Goal: Task Accomplishment & Management: Manage account settings

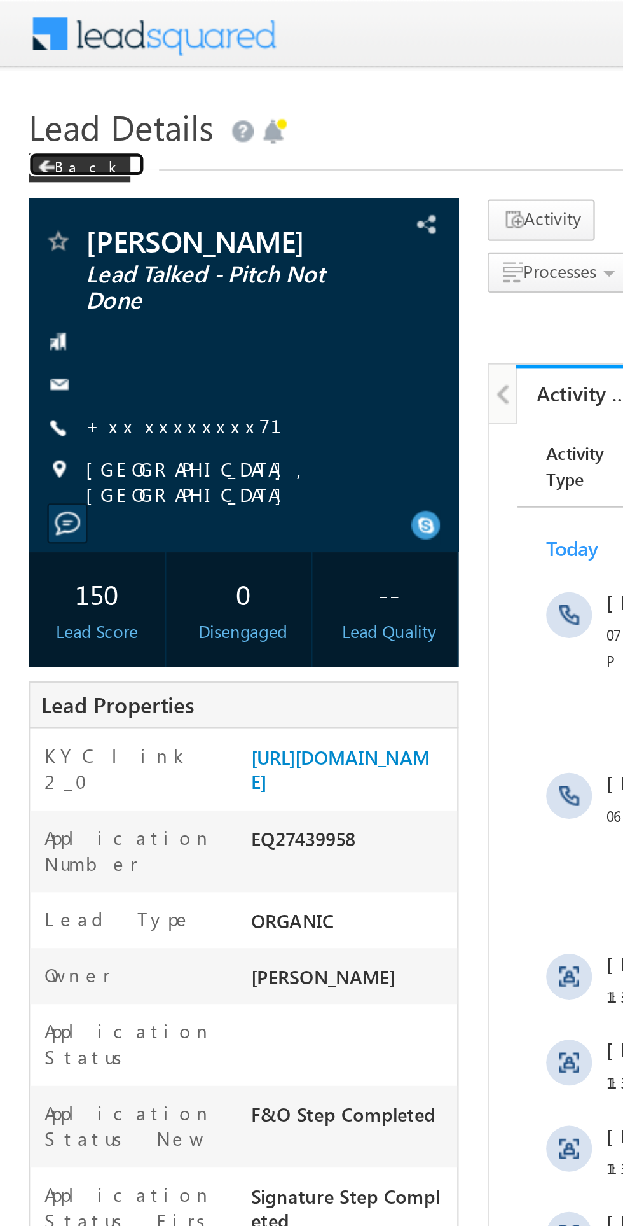
click at [22, 74] on span at bounding box center [21, 74] width 8 height 6
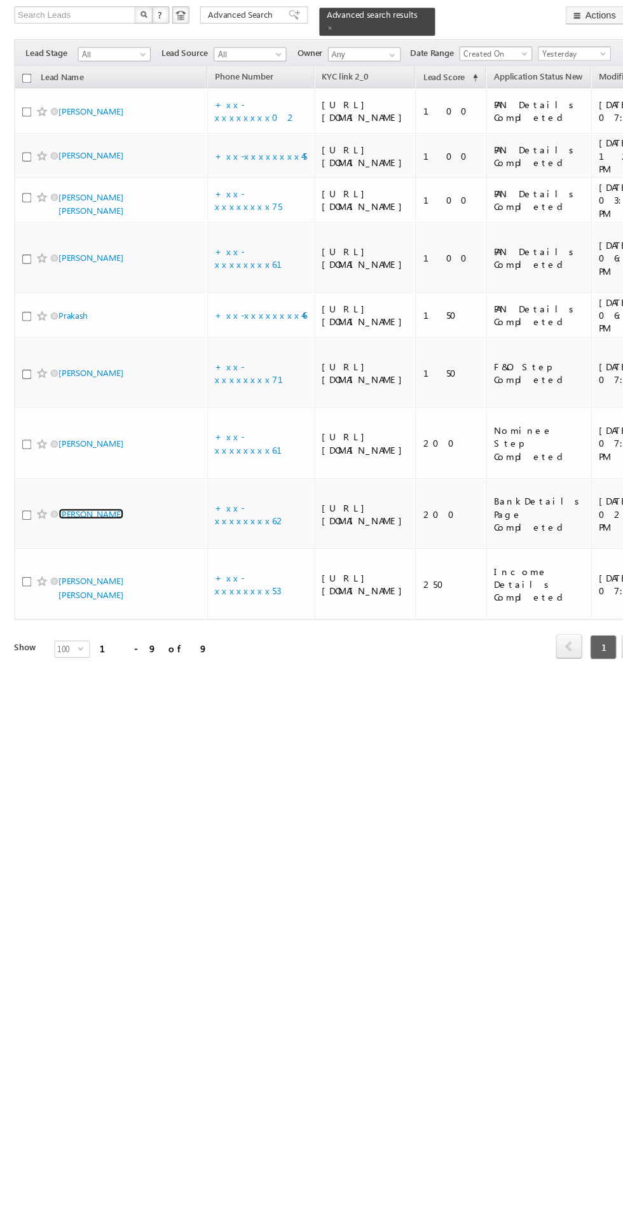
click at [94, 544] on link "[PERSON_NAME]" at bounding box center [81, 540] width 58 height 10
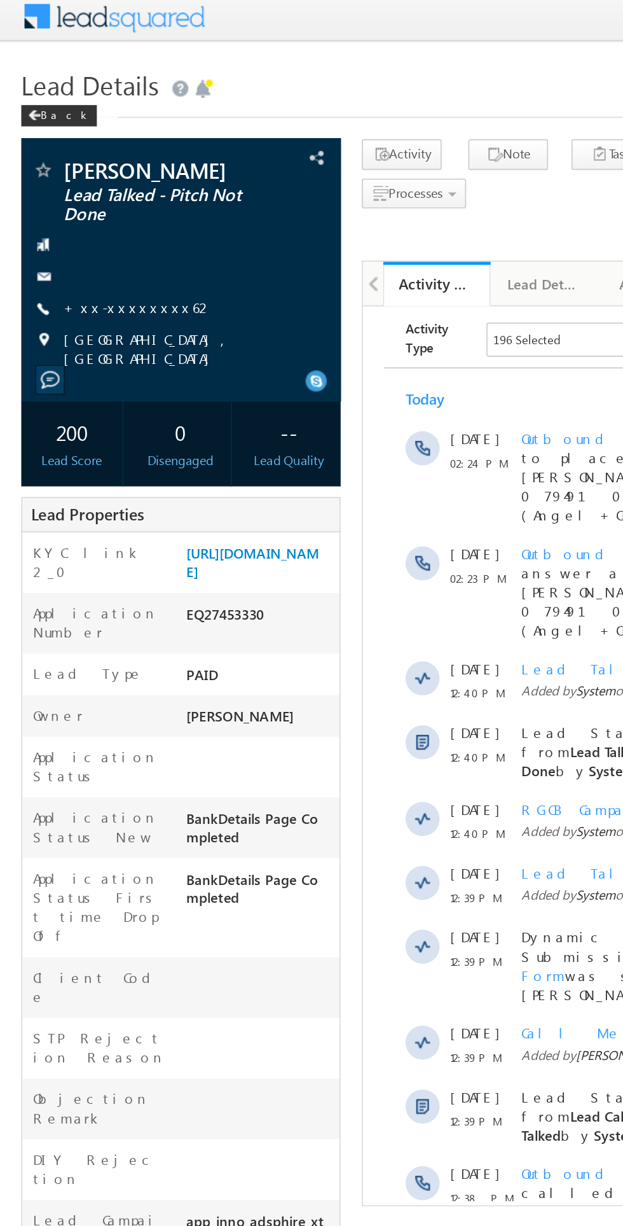
click at [80, 190] on link "+xx-xxxxxxxx62" at bounding box center [83, 188] width 90 height 11
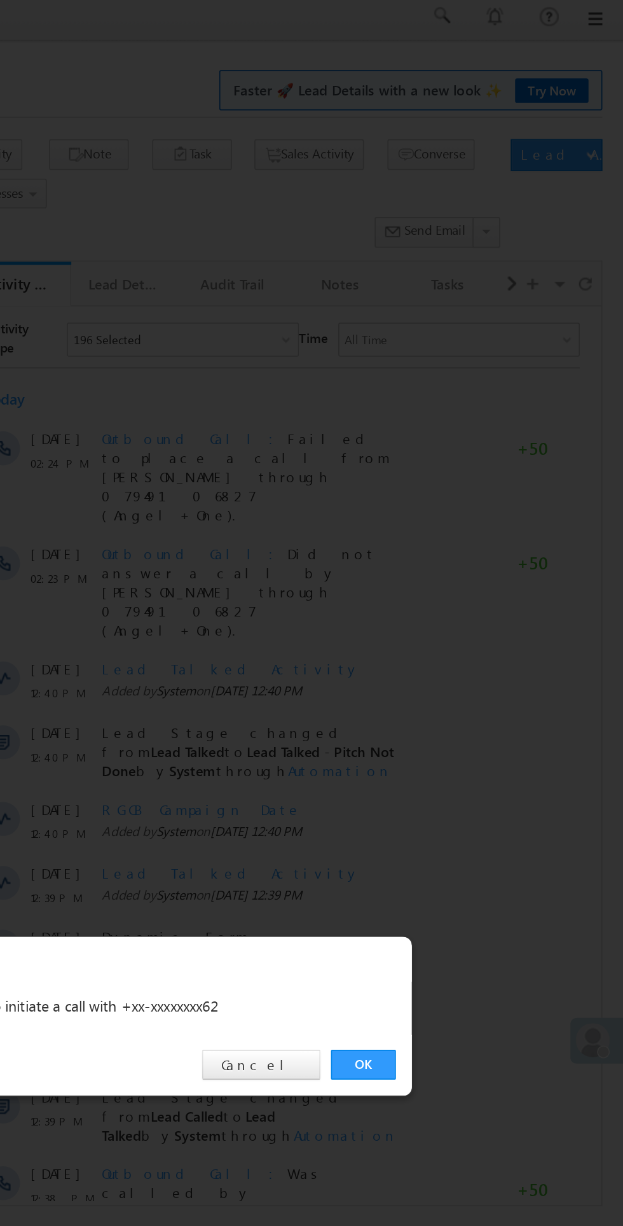
click at [467, 640] on link "OK" at bounding box center [467, 641] width 39 height 18
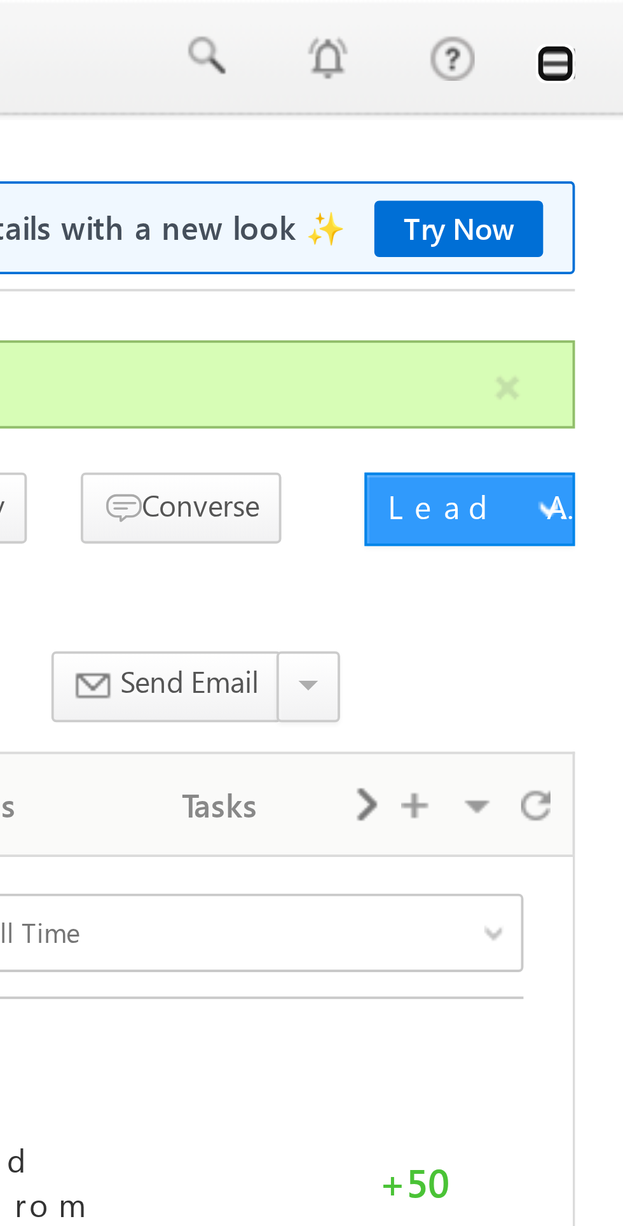
click at [606, 19] on link at bounding box center [605, 16] width 10 height 10
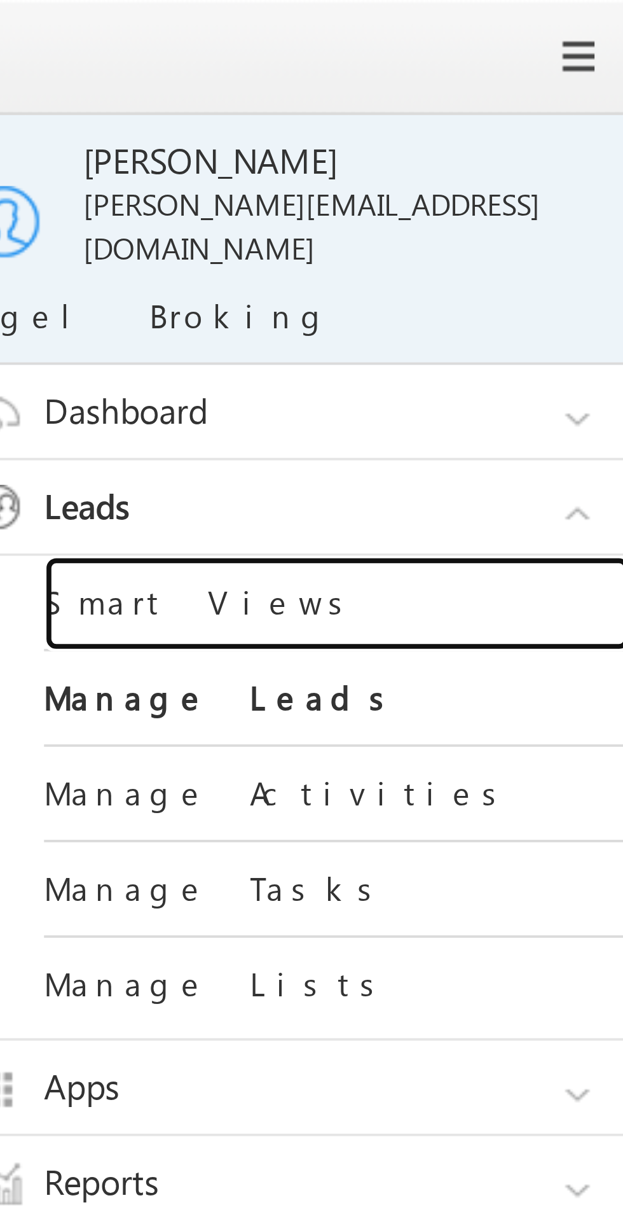
click at [506, 145] on link "Smart Views" at bounding box center [549, 156] width 153 height 25
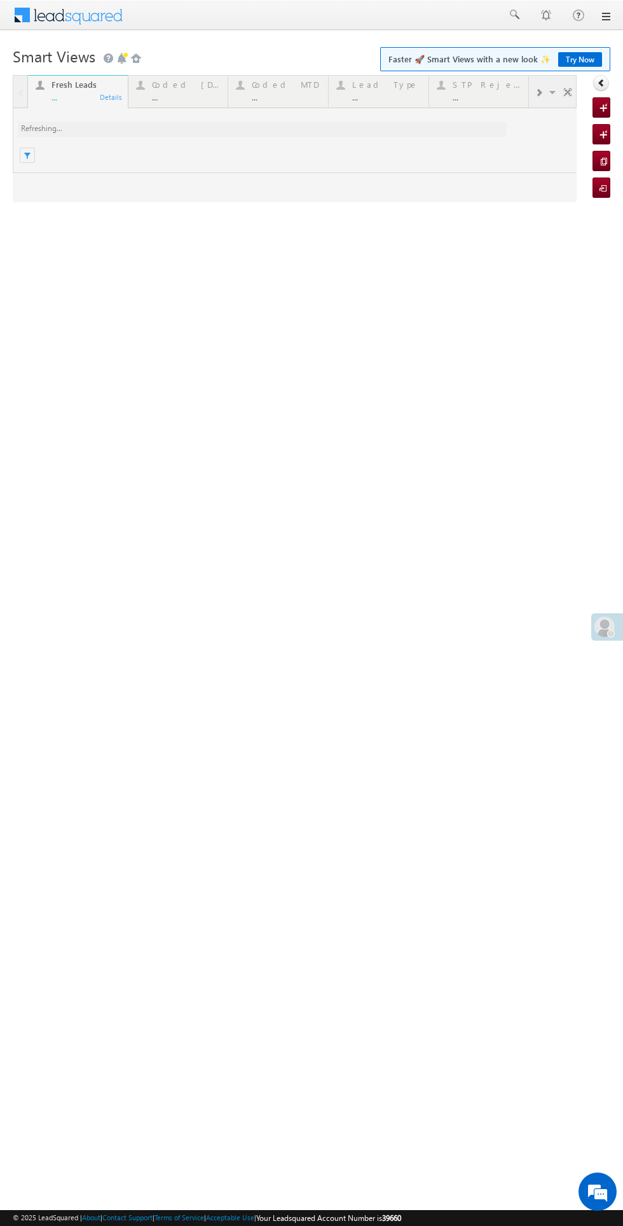
click at [159, 85] on div at bounding box center [295, 138] width 564 height 127
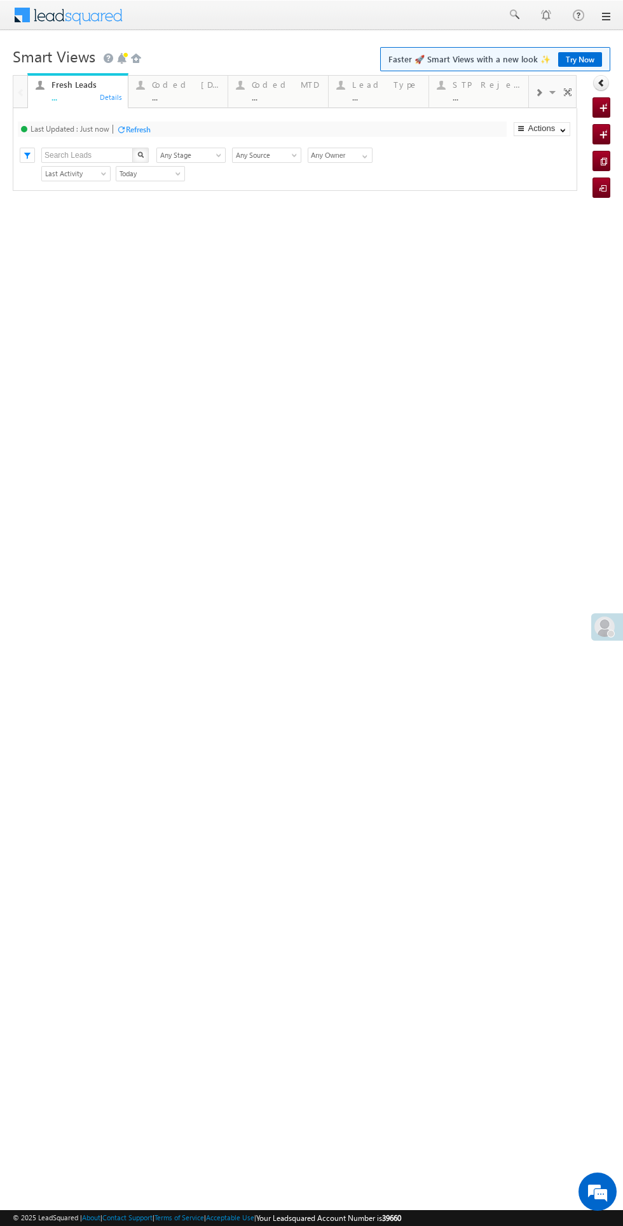
click at [161, 85] on div "Coded Today" at bounding box center [186, 84] width 69 height 10
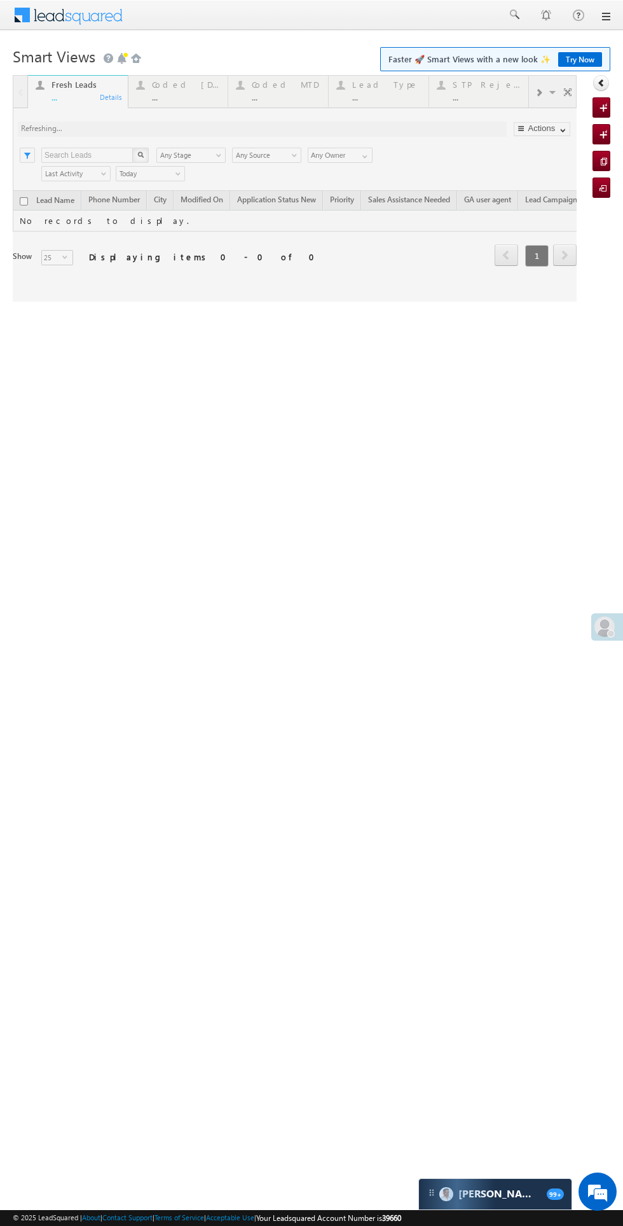
click at [161, 85] on div at bounding box center [295, 188] width 564 height 226
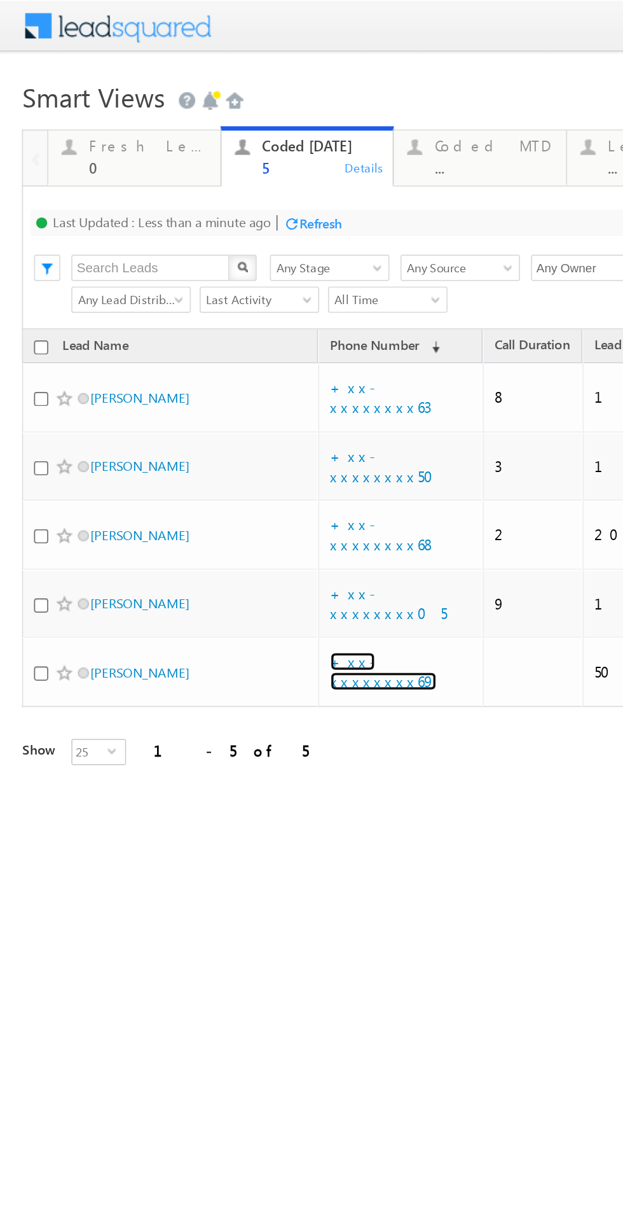
click at [228, 378] on link "+xx-xxxxxxxx69" at bounding box center [222, 389] width 62 height 22
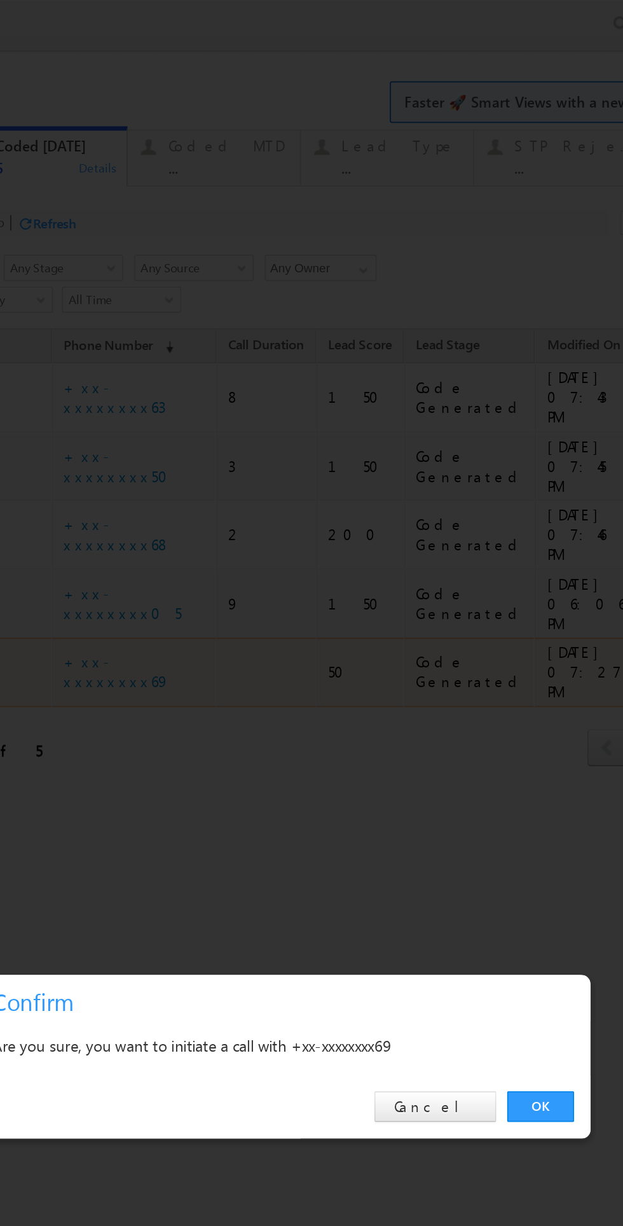
click at [202, 641] on link "OK" at bounding box center [202, 641] width 39 height 18
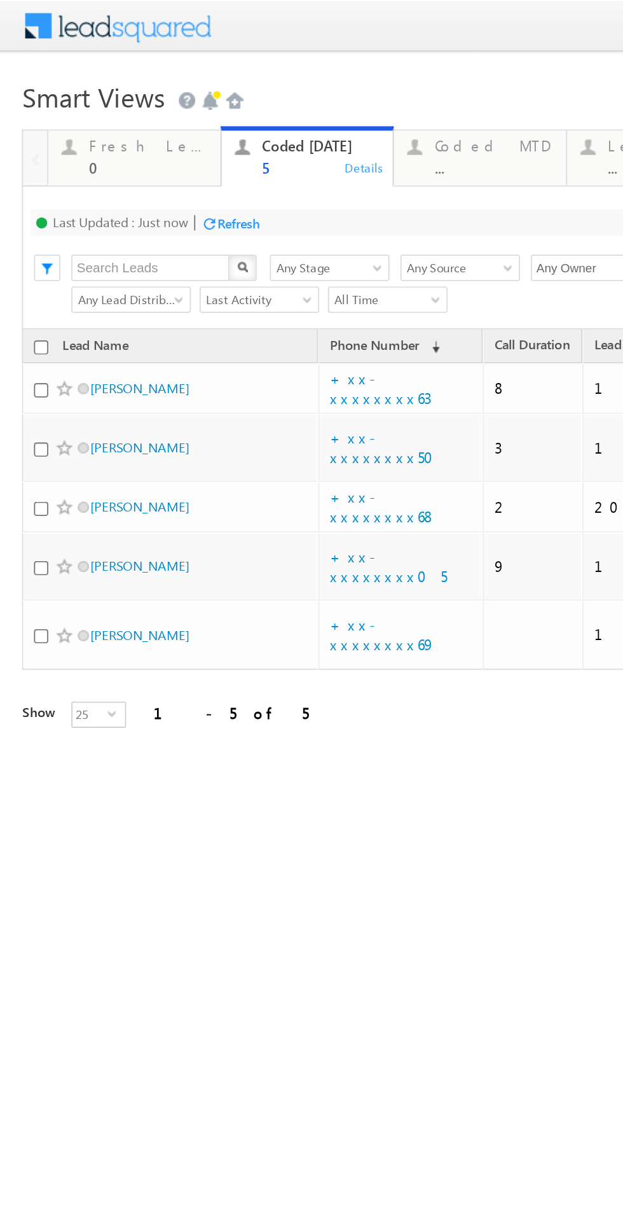
click at [145, 125] on div "Refresh" at bounding box center [138, 130] width 25 height 10
click at [97, 220] on link "Ravi Ranjan Kumar" at bounding box center [81, 225] width 58 height 10
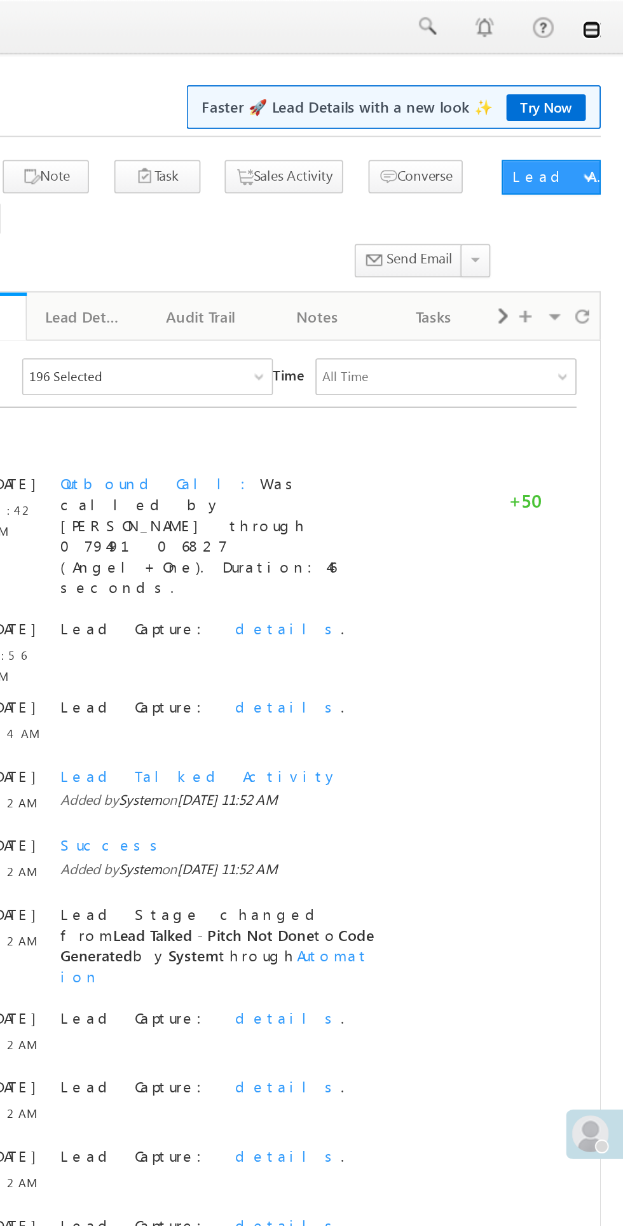
click at [604, 14] on link at bounding box center [605, 16] width 10 height 10
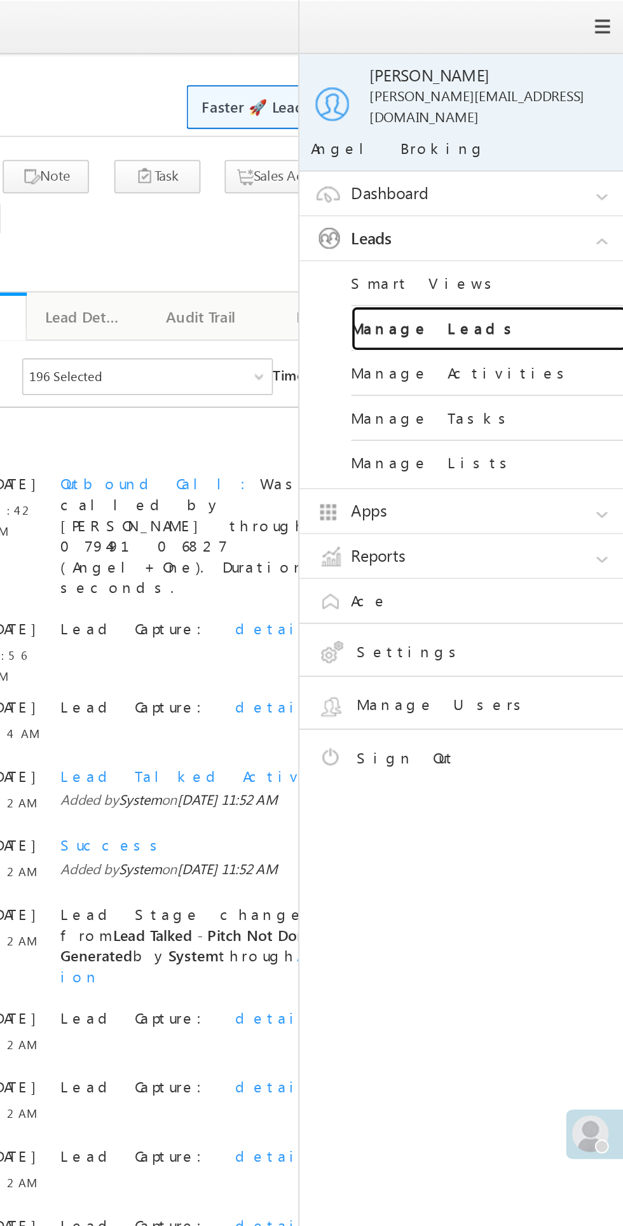
click at [518, 169] on link "Manage Leads" at bounding box center [549, 181] width 153 height 25
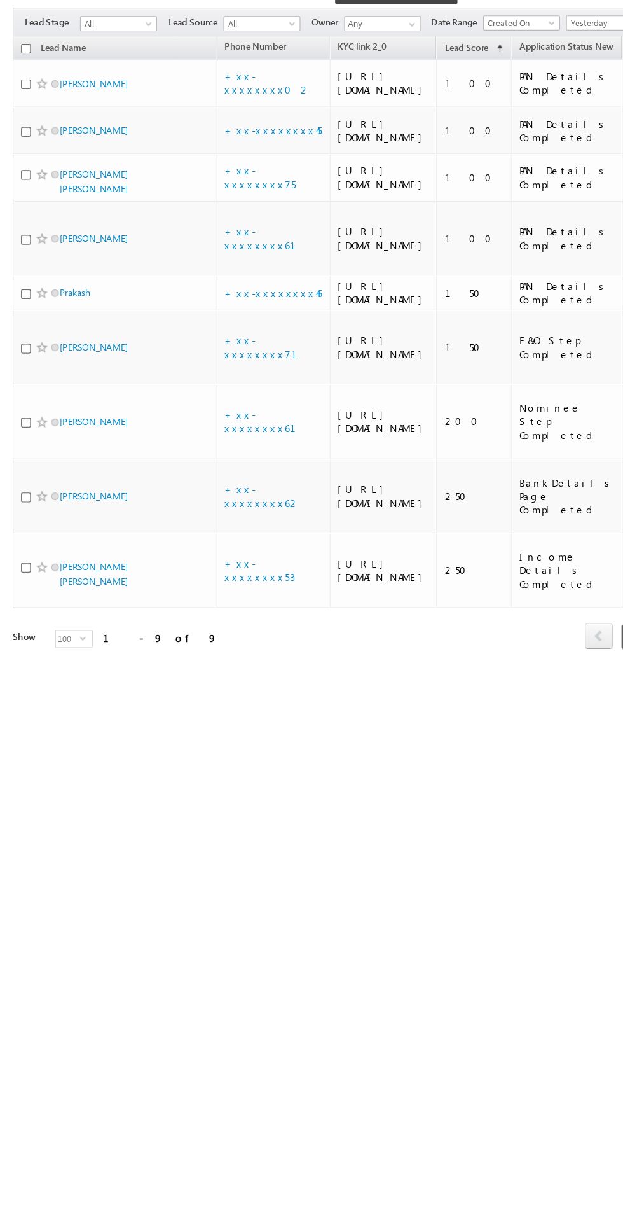
click at [48, 361] on span at bounding box center [48, 358] width 6 height 6
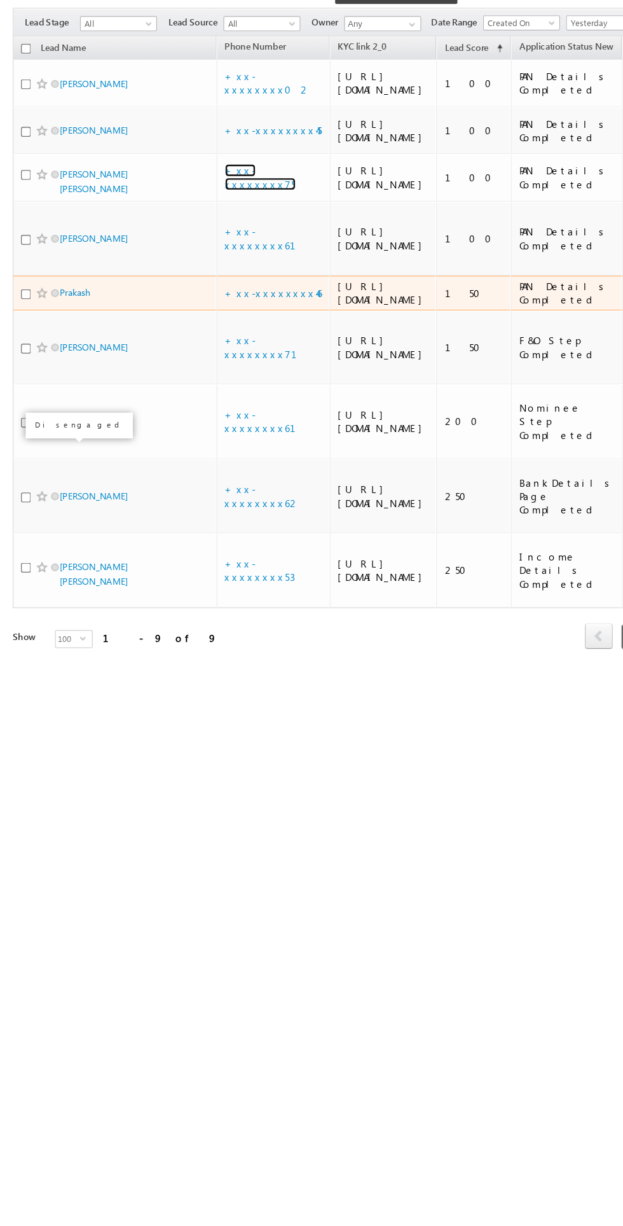
click at [237, 272] on link "+xx-xxxxxxxx75" at bounding box center [221, 260] width 60 height 22
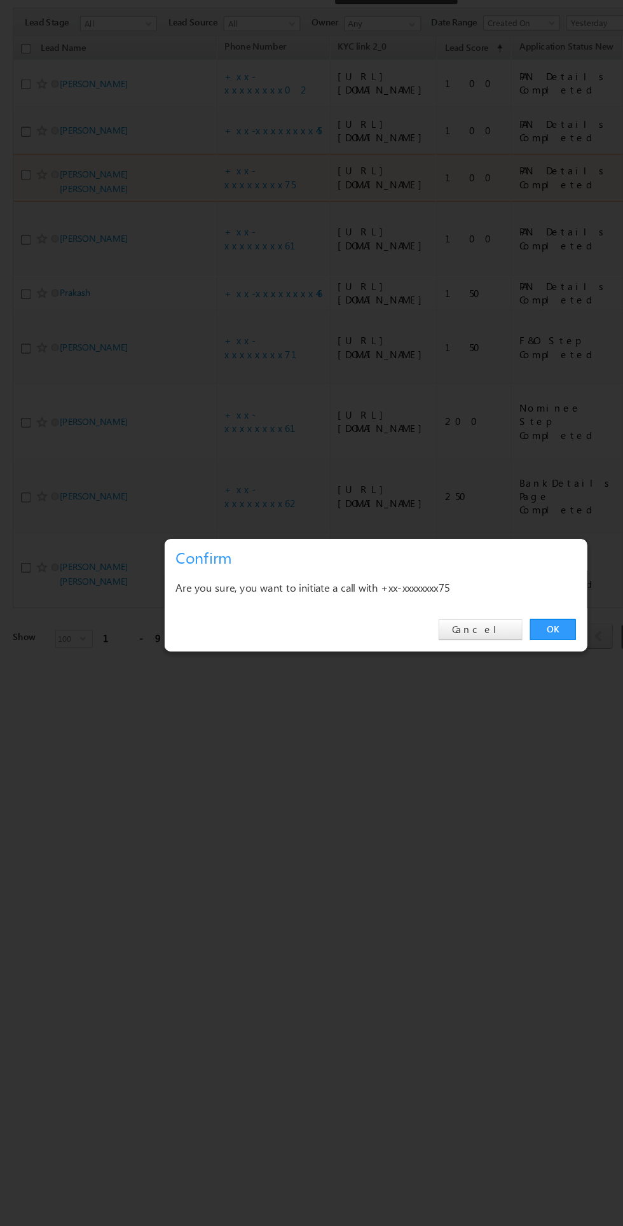
click at [486, 637] on link "OK" at bounding box center [467, 641] width 39 height 18
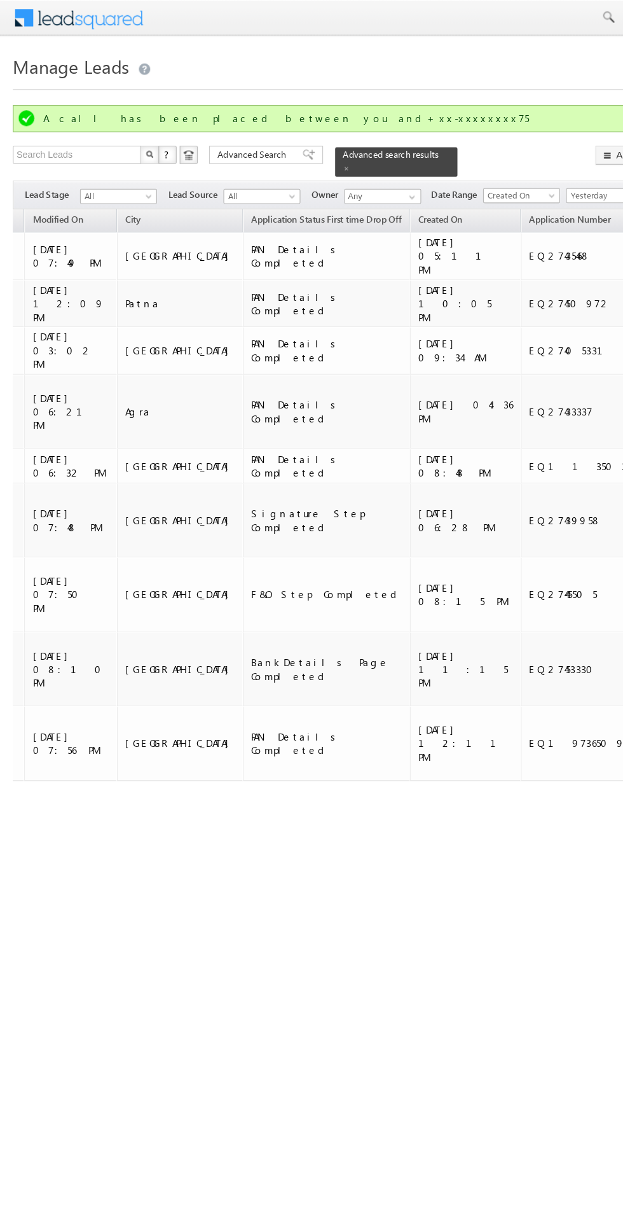
scroll to position [0, 1045]
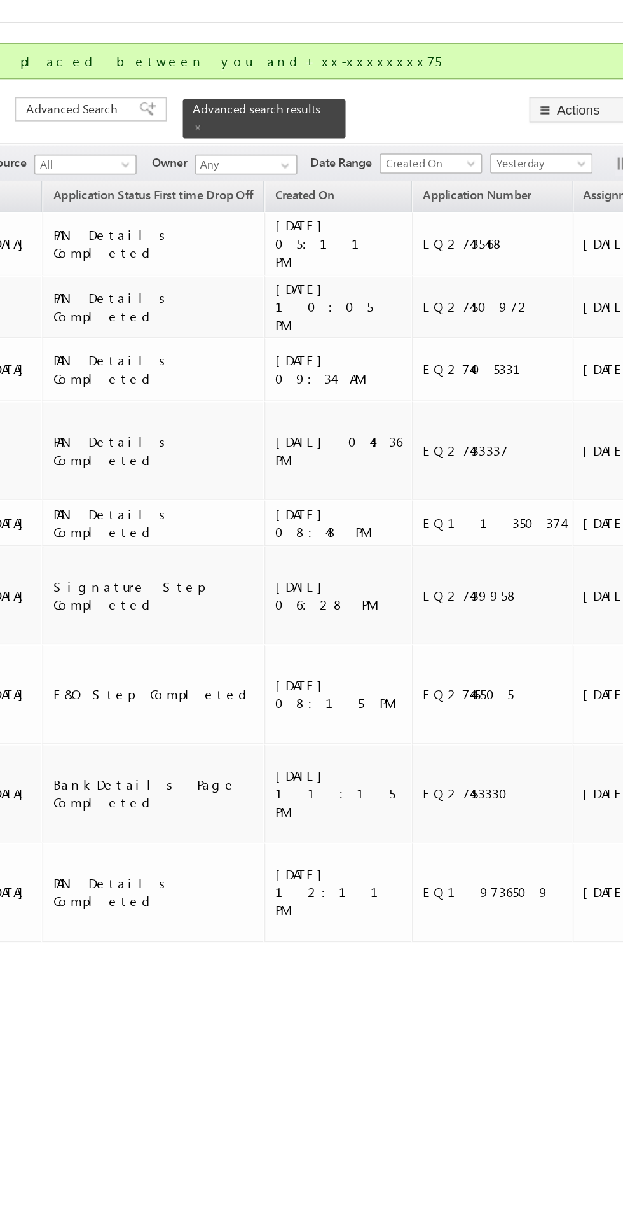
click at [511, 159] on span "Yesterday" at bounding box center [510, 164] width 60 height 11
click at [513, 213] on link "Today" at bounding box center [513, 211] width 64 height 11
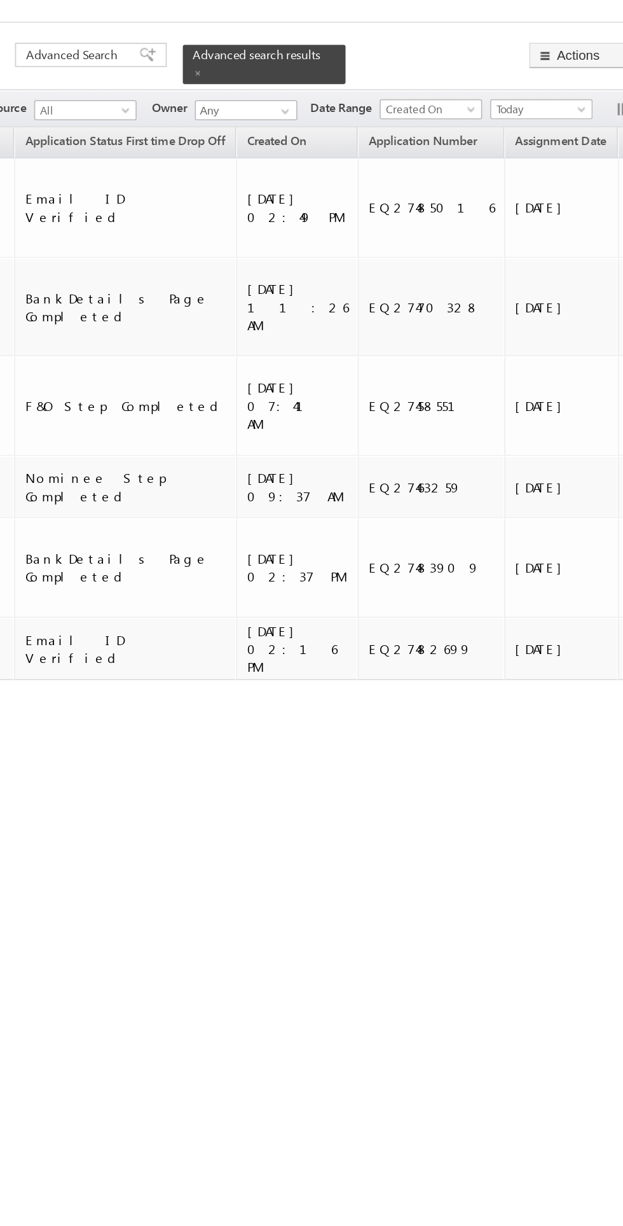
click at [560, 163] on td at bounding box center [602, 193] width 84 height 63
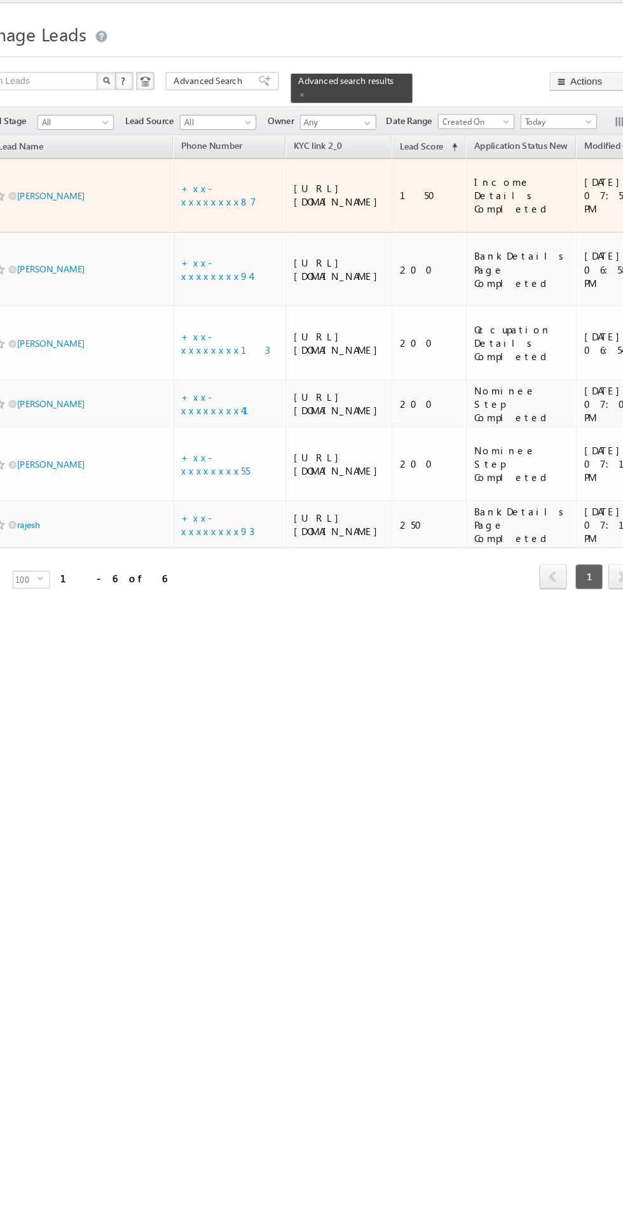
scroll to position [0, 8]
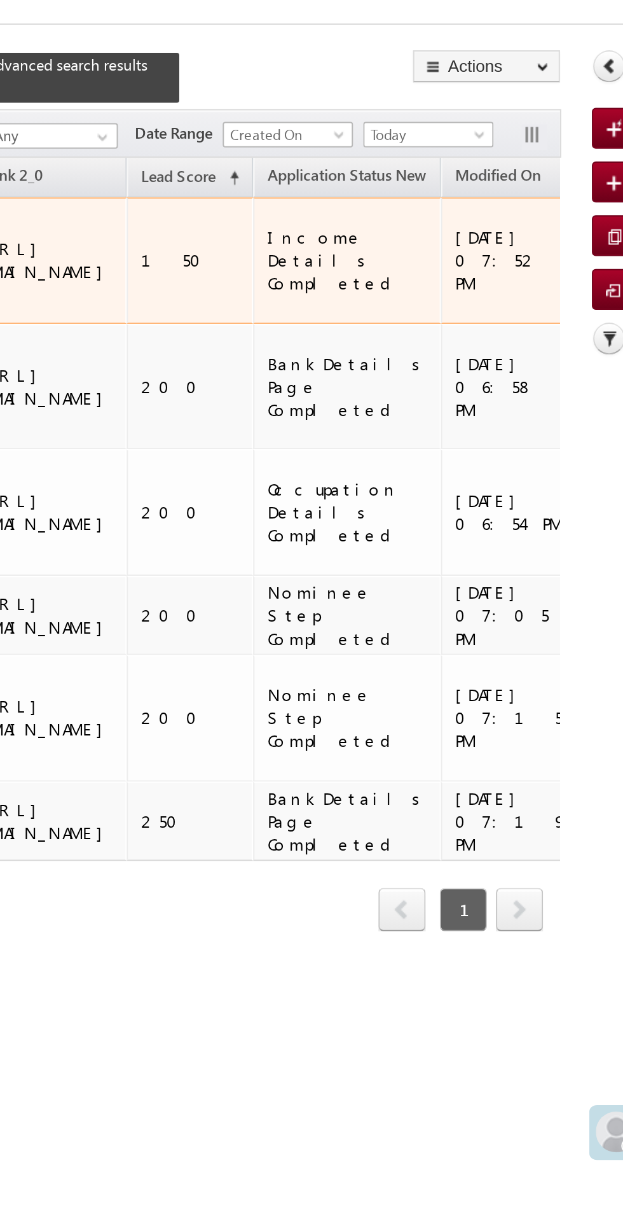
click at [515, 127] on span "Today" at bounding box center [510, 130] width 60 height 11
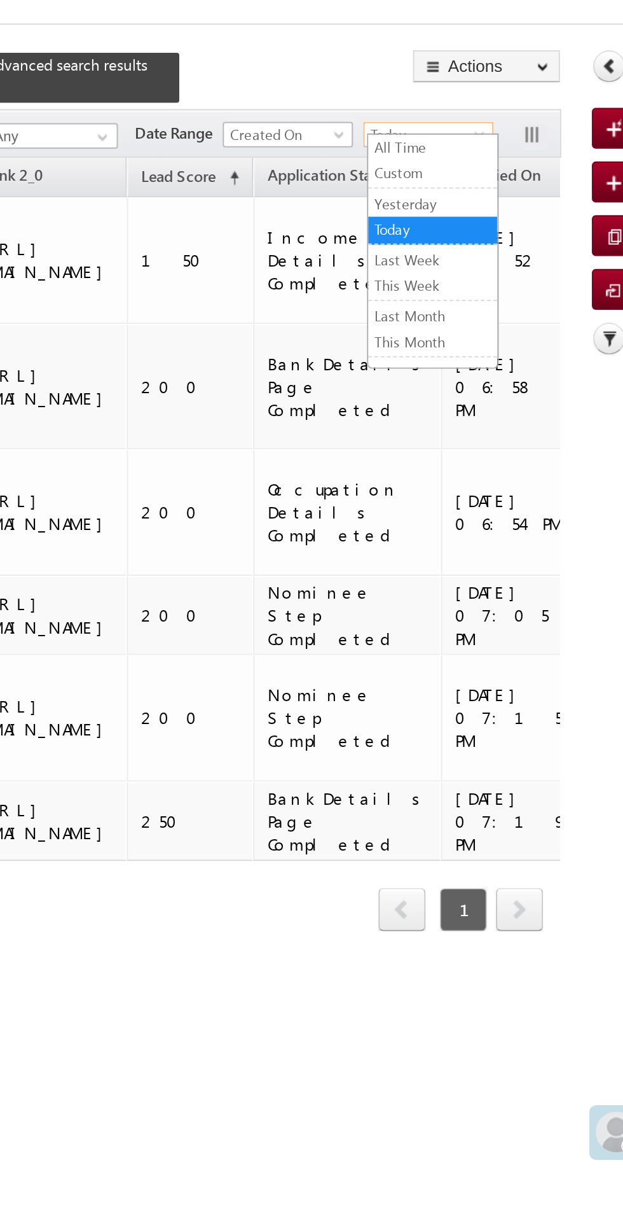
click at [506, 204] on link "This Week" at bounding box center [513, 205] width 64 height 11
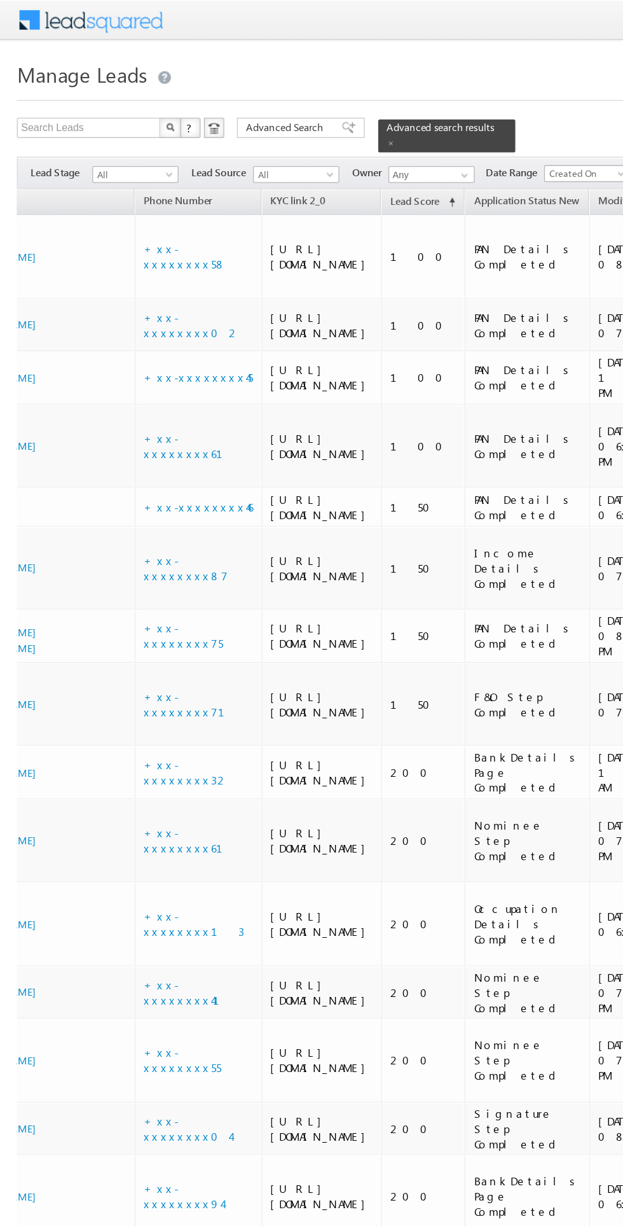
scroll to position [0, 0]
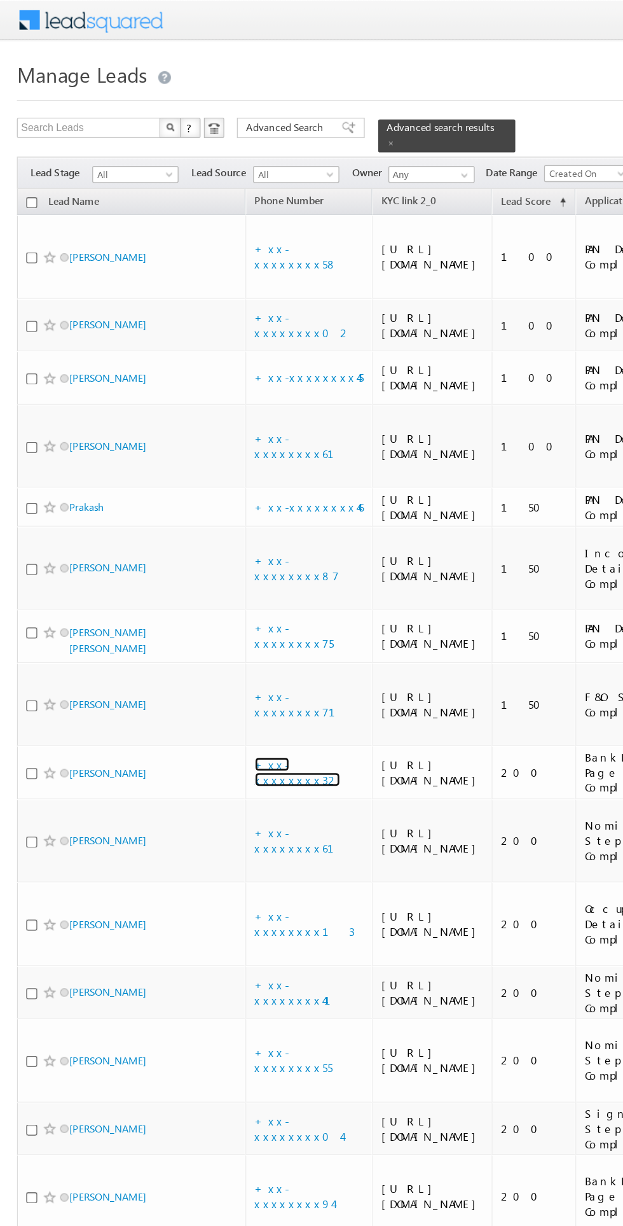
click at [223, 591] on link "+xx-xxxxxxxx32" at bounding box center [223, 580] width 64 height 22
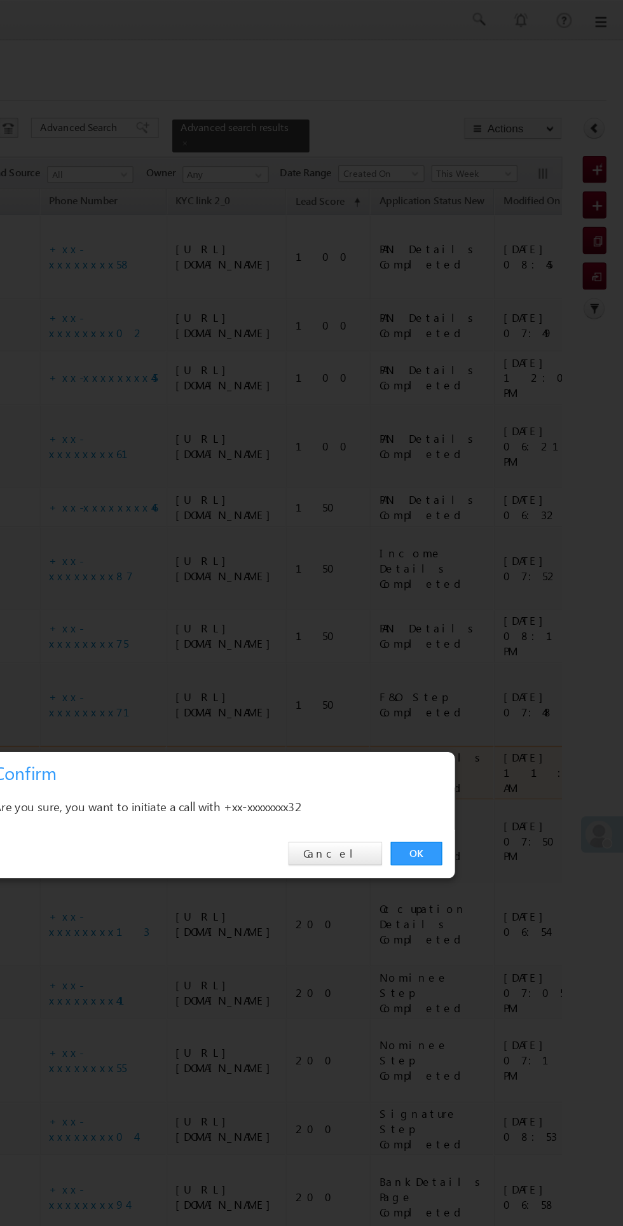
click at [467, 641] on link "OK" at bounding box center [467, 641] width 39 height 18
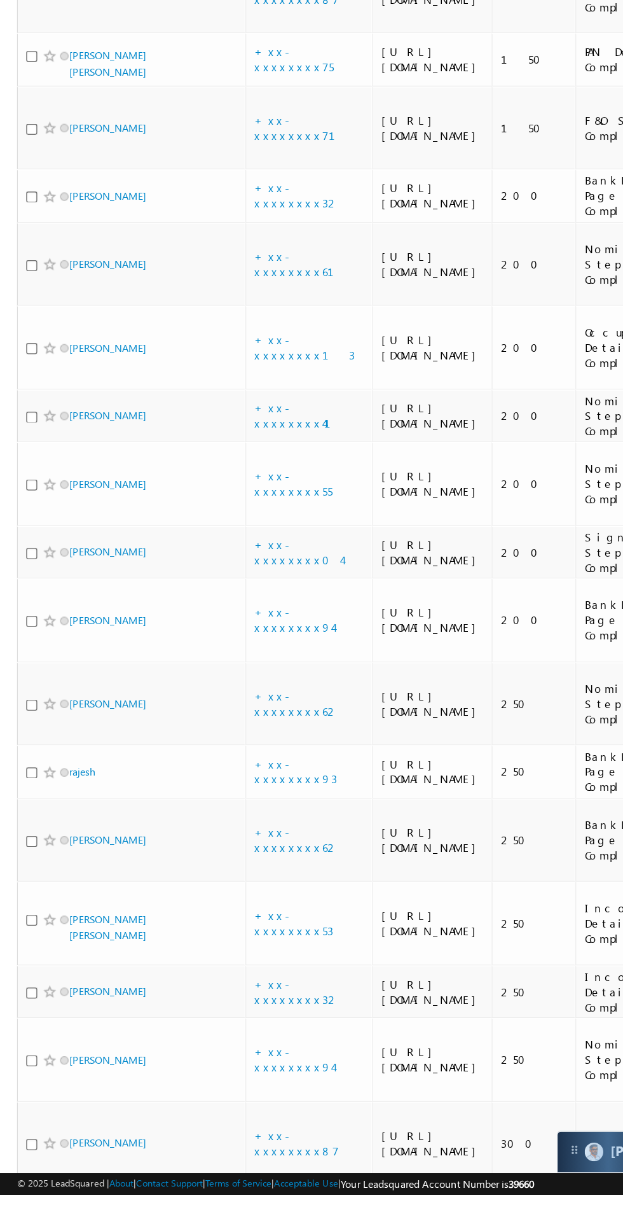
scroll to position [144, 0]
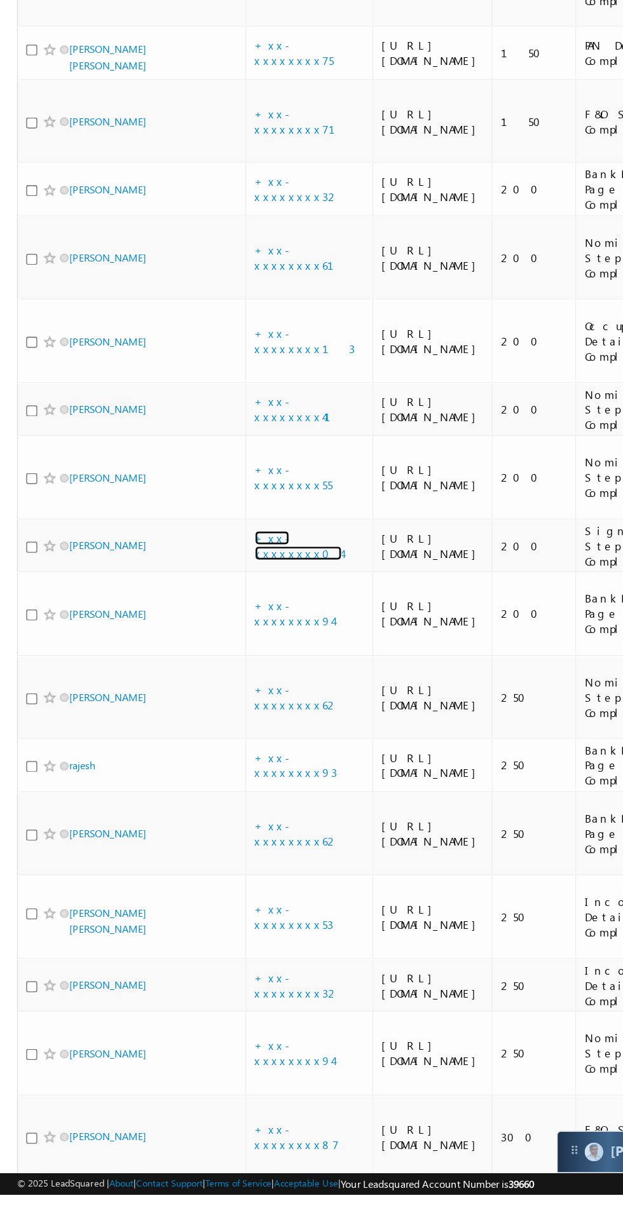
click at [225, 749] on link "+xx-xxxxxxxx04" at bounding box center [224, 738] width 66 height 22
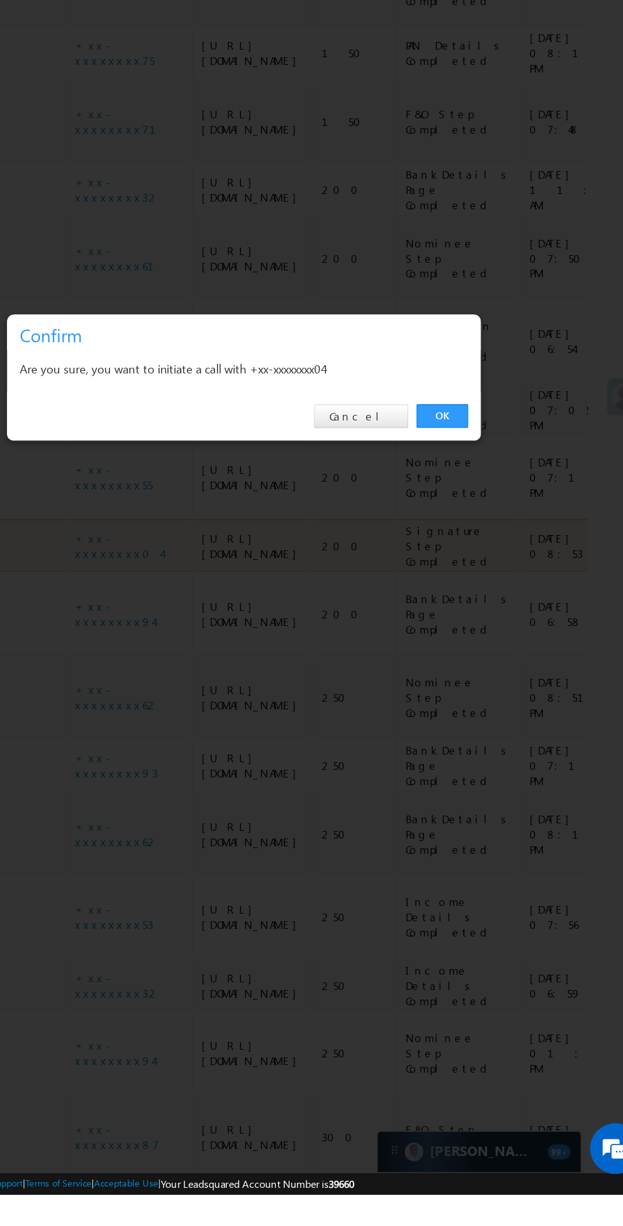
click at [464, 650] on link "OK" at bounding box center [467, 641] width 39 height 18
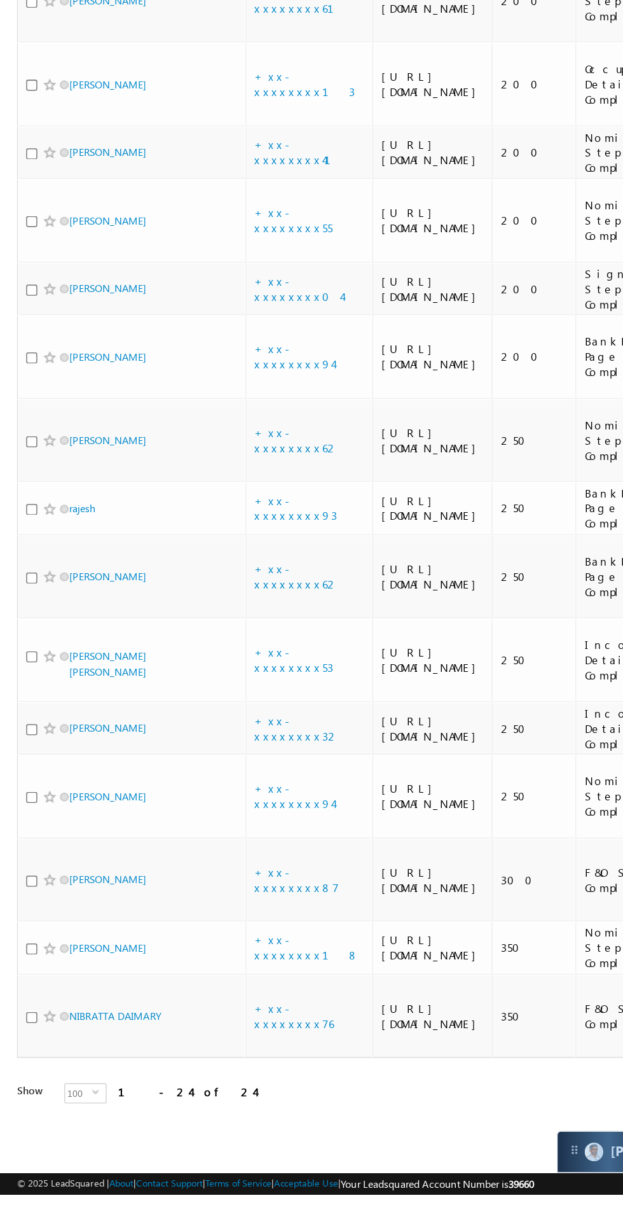
scroll to position [745, 0]
click at [100, 994] on link "Ketan Dilip Pote" at bounding box center [81, 990] width 58 height 10
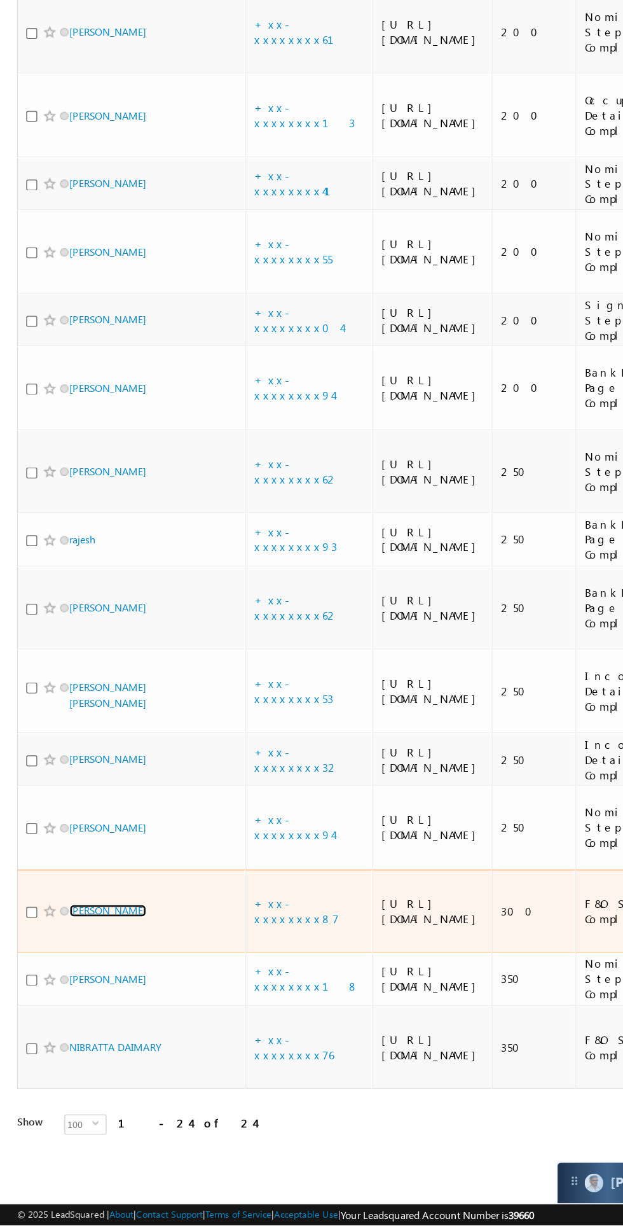
scroll to position [838, 0]
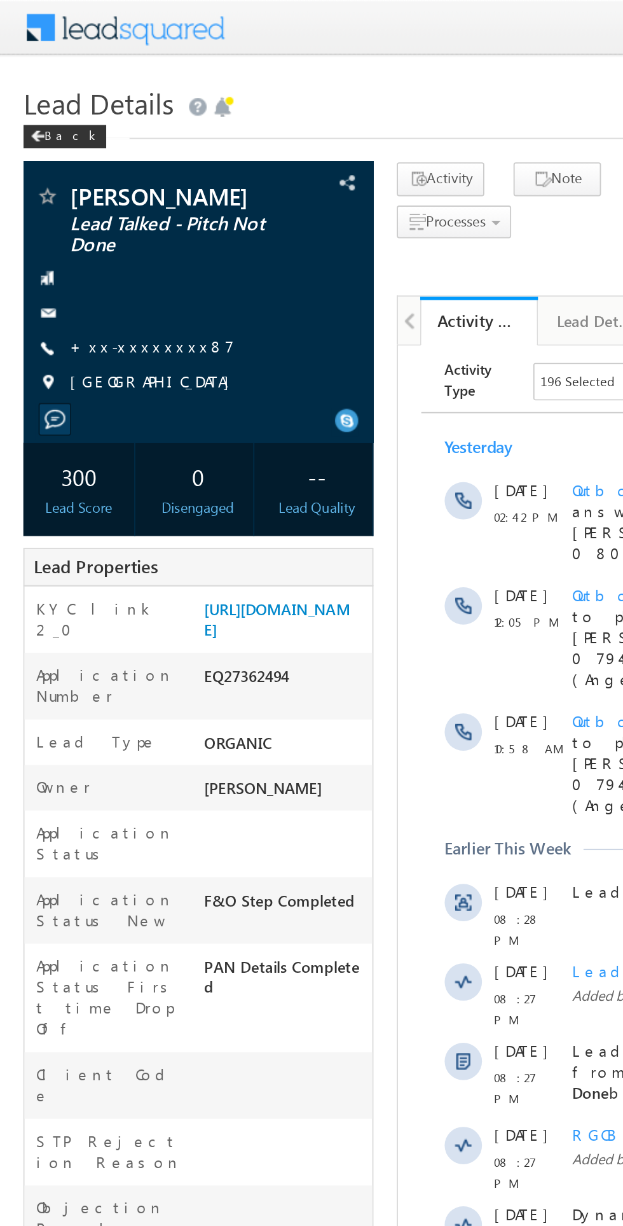
click at [79, 189] on link "+xx-xxxxxxxx87" at bounding box center [83, 188] width 90 height 11
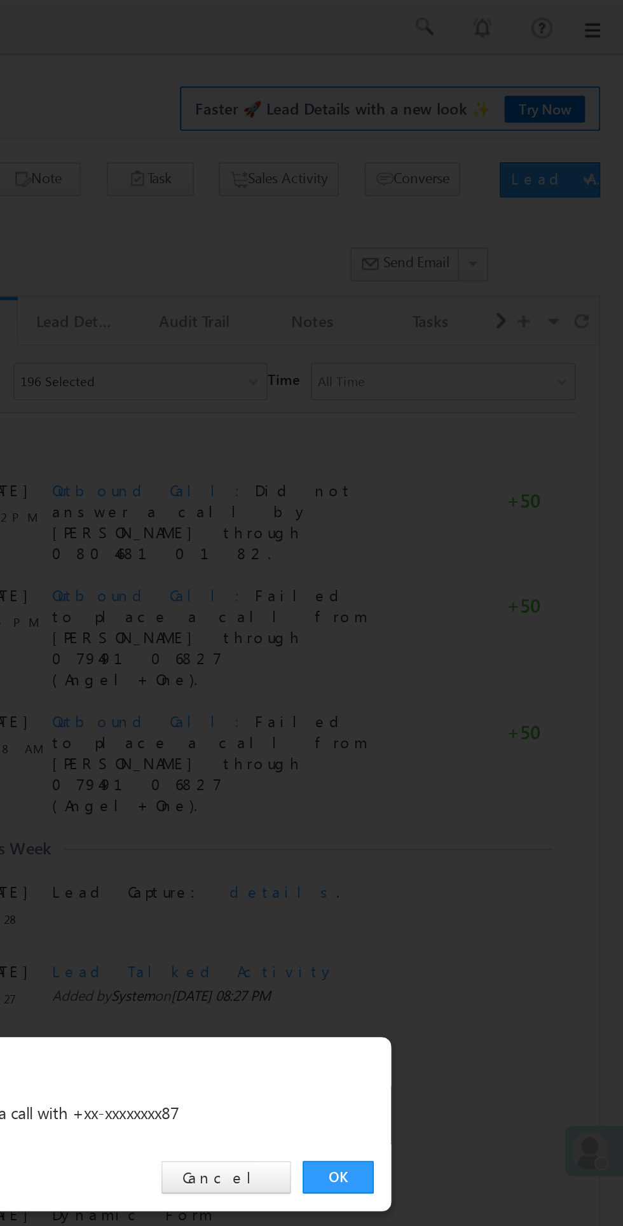
click at [459, 645] on link "OK" at bounding box center [467, 641] width 39 height 18
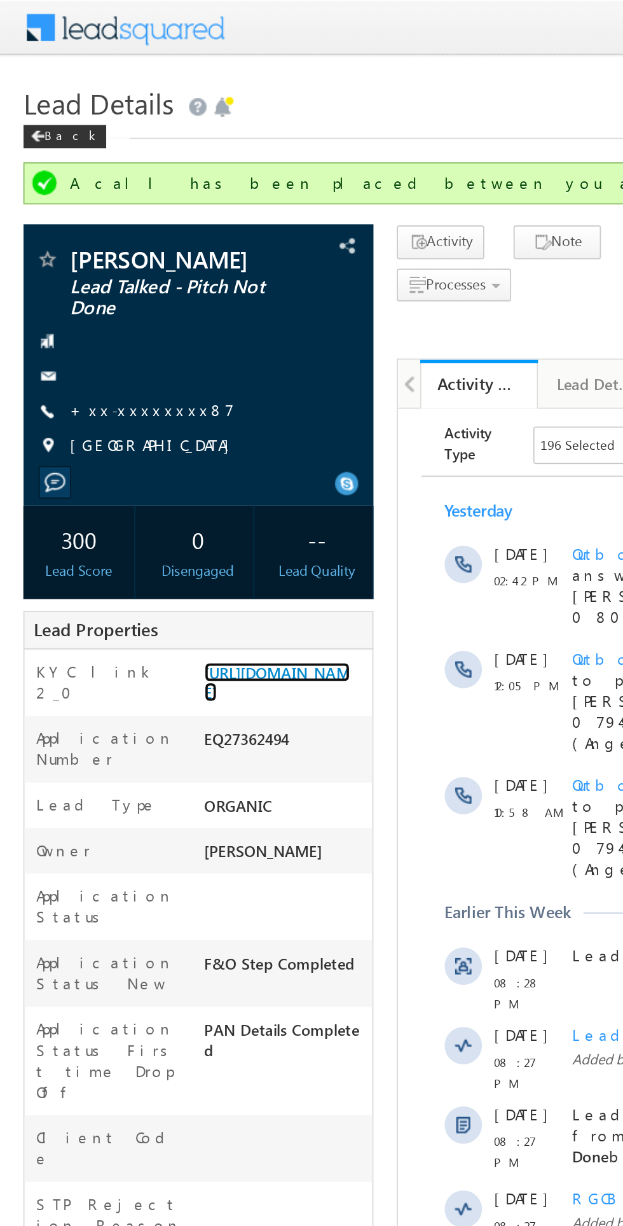
click at [154, 382] on link "[URL][DOMAIN_NAME]" at bounding box center [150, 372] width 79 height 22
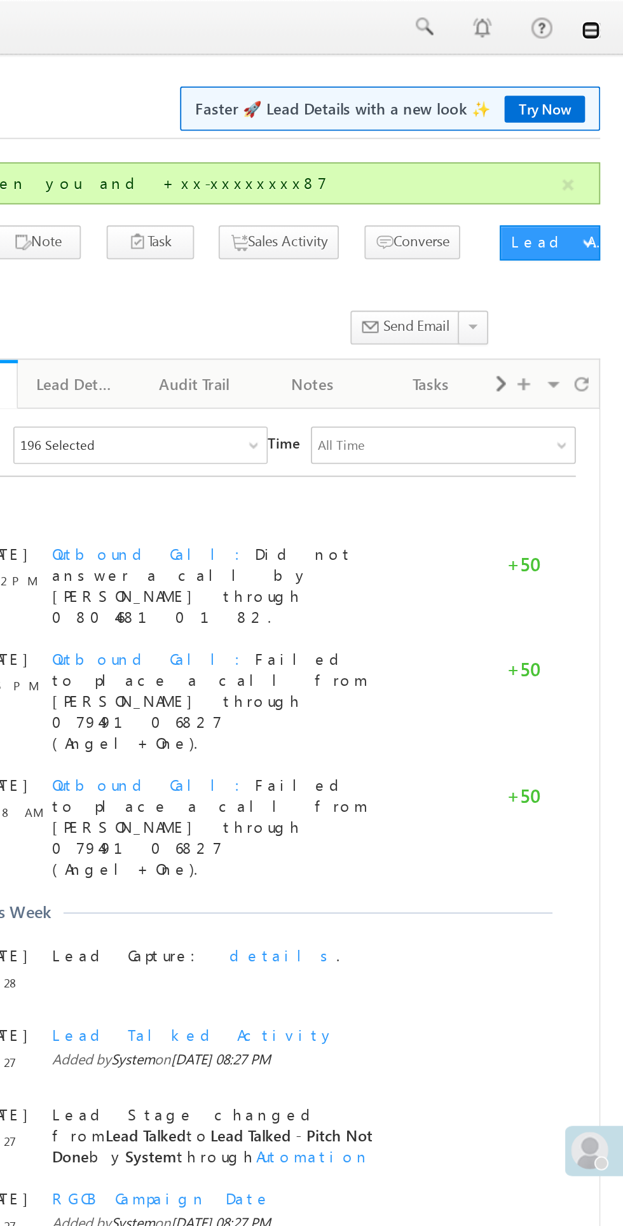
click at [605, 19] on link at bounding box center [605, 16] width 10 height 10
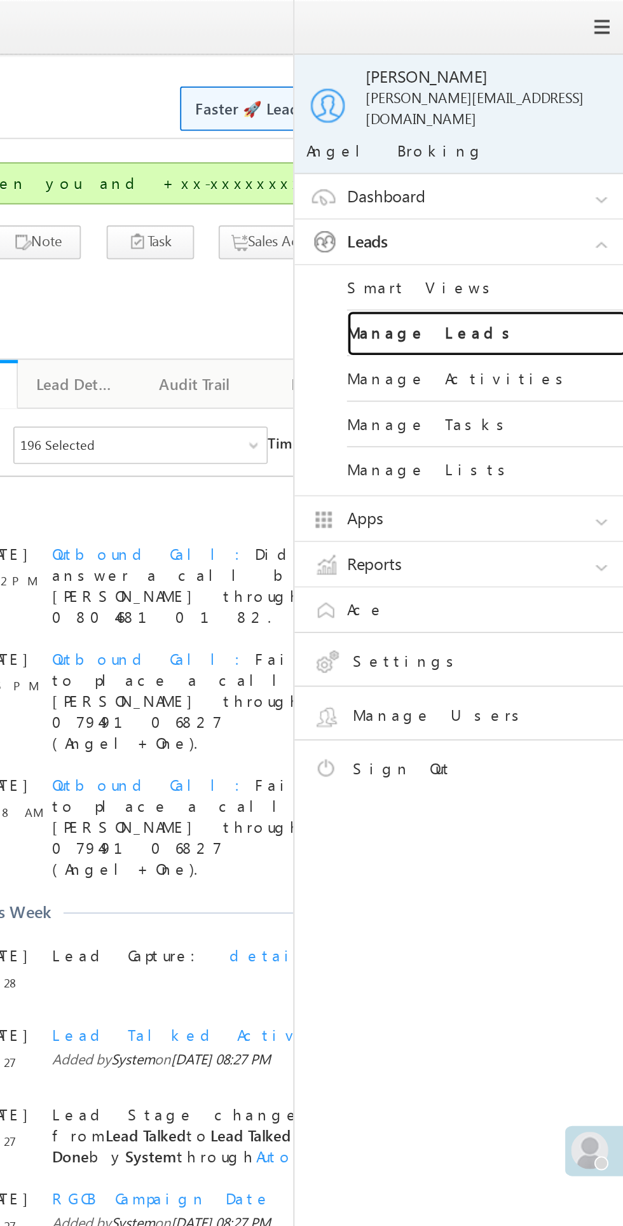
click at [533, 169] on link "Manage Leads" at bounding box center [549, 181] width 153 height 25
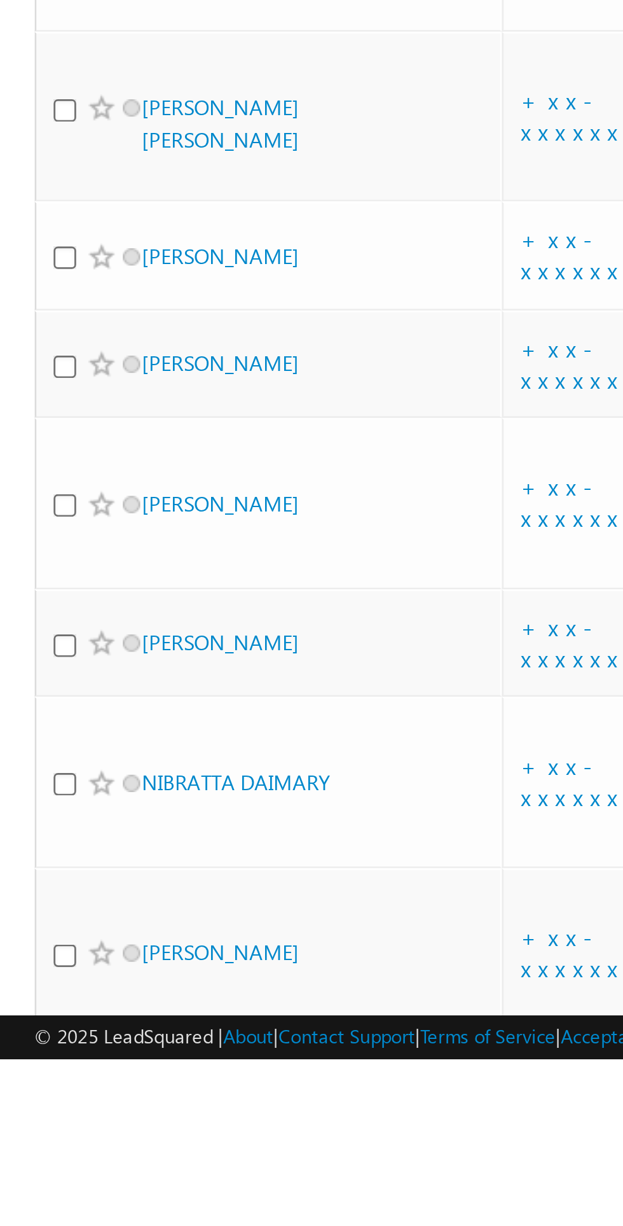
scroll to position [217, 0]
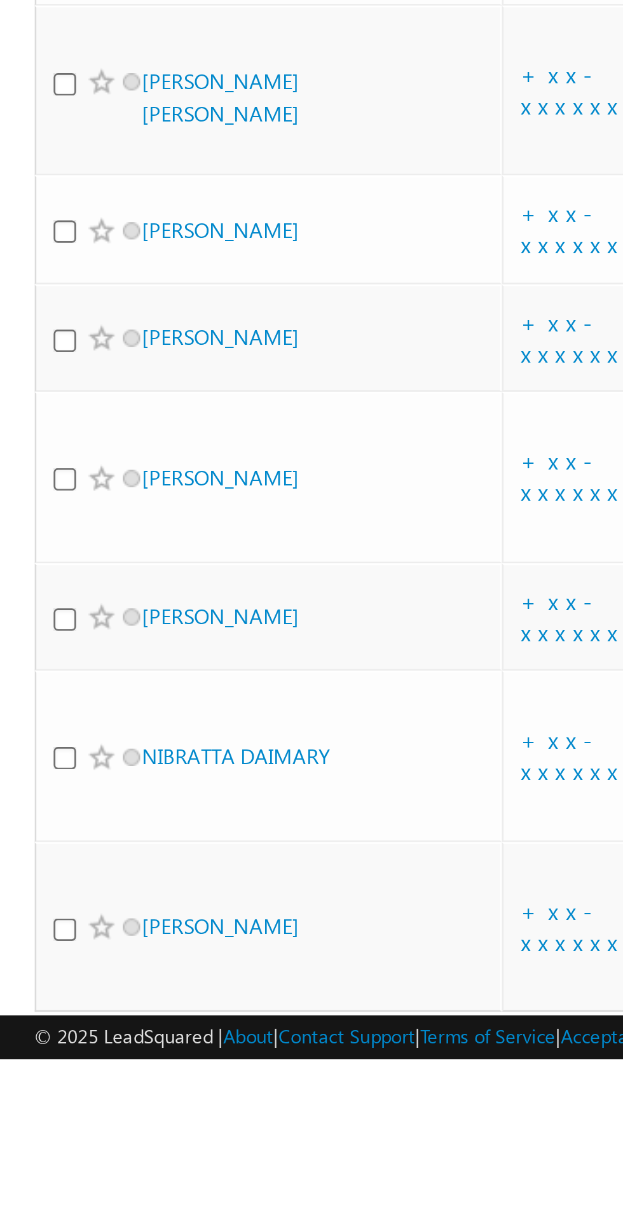
click at [63, 761] on link "rajesh" at bounding box center [62, 756] width 20 height 10
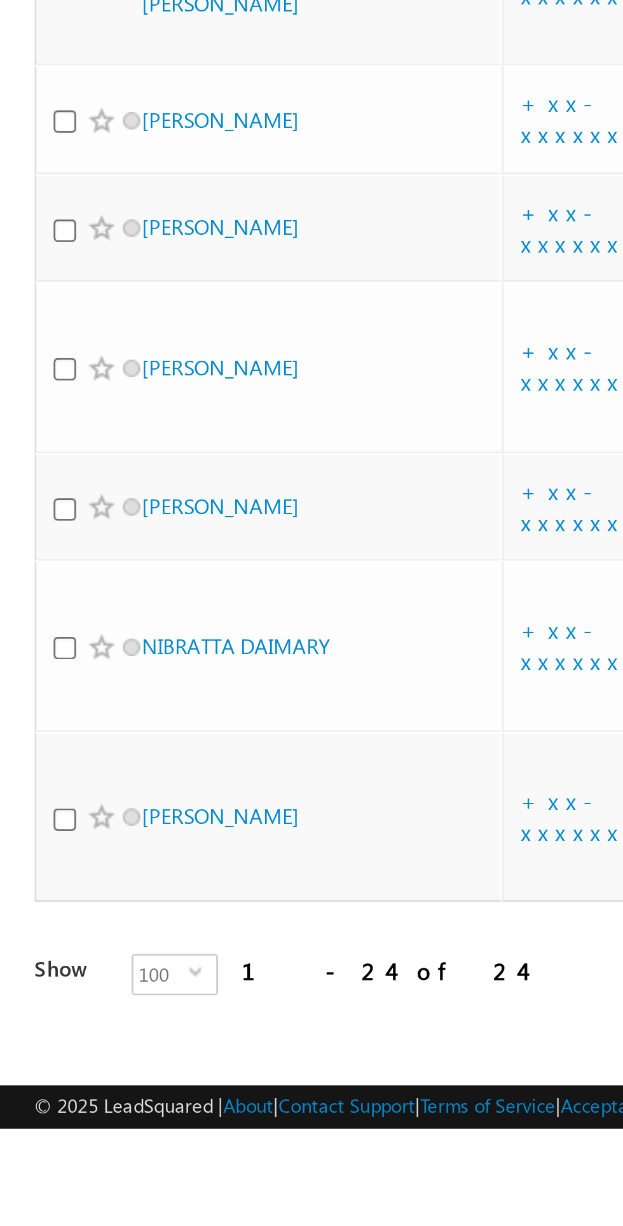
scroll to position [375, 0]
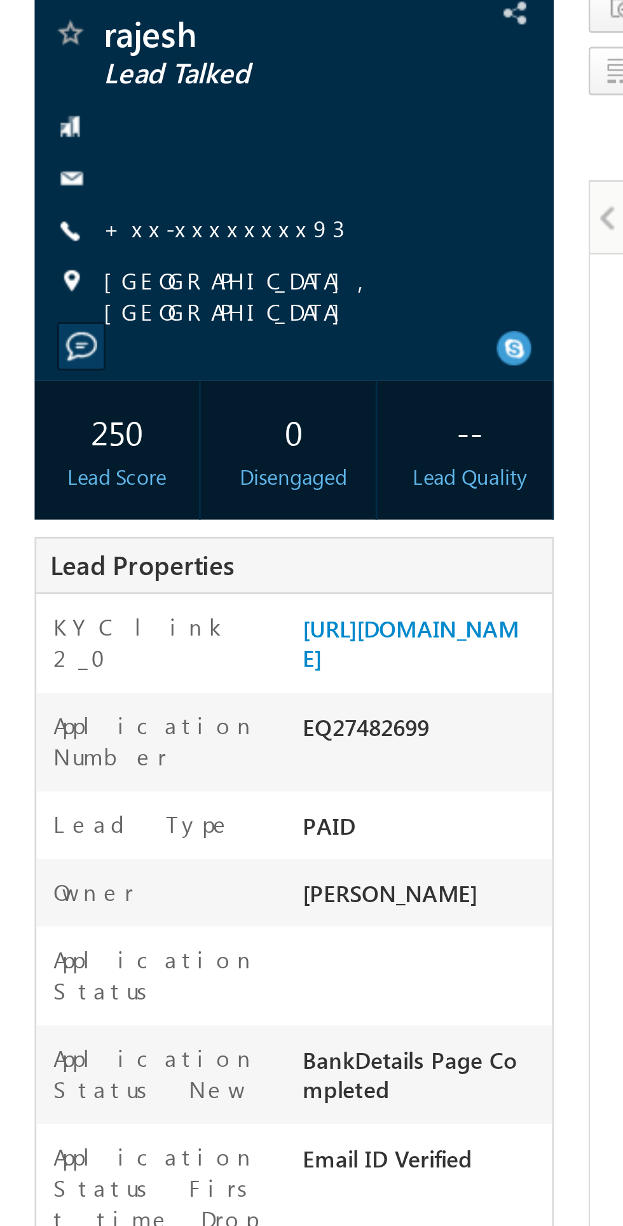
click at [146, 279] on div "-- Lead Quality" at bounding box center [172, 260] width 61 height 51
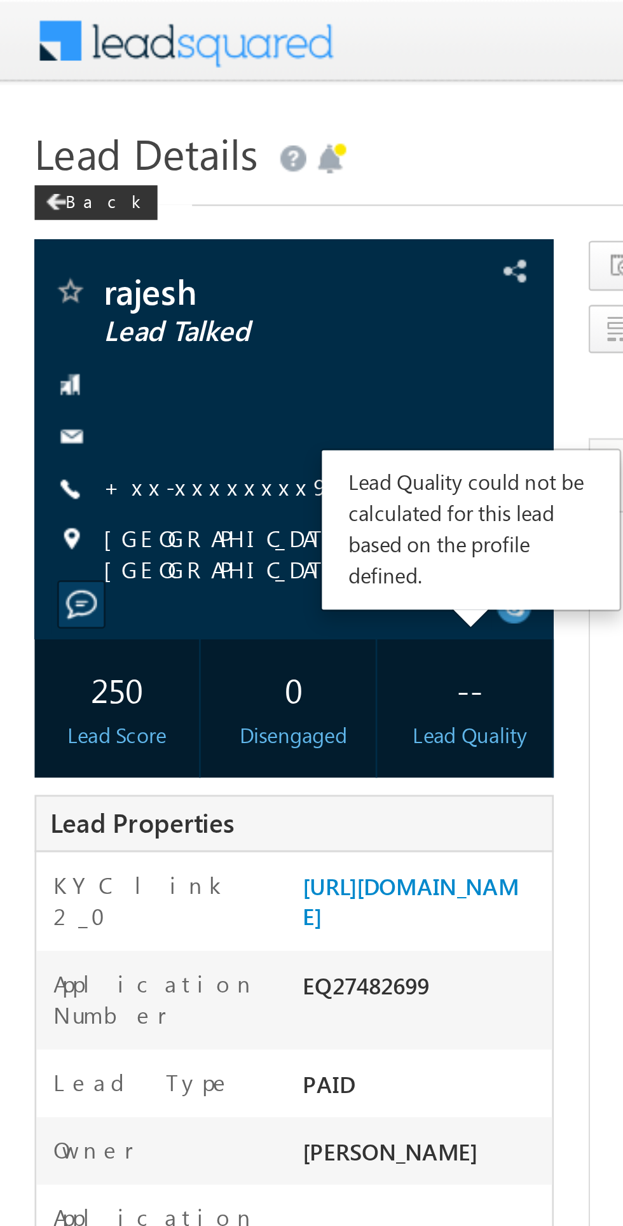
click at [81, 179] on link "+xx-xxxxxxxx93" at bounding box center [82, 178] width 88 height 11
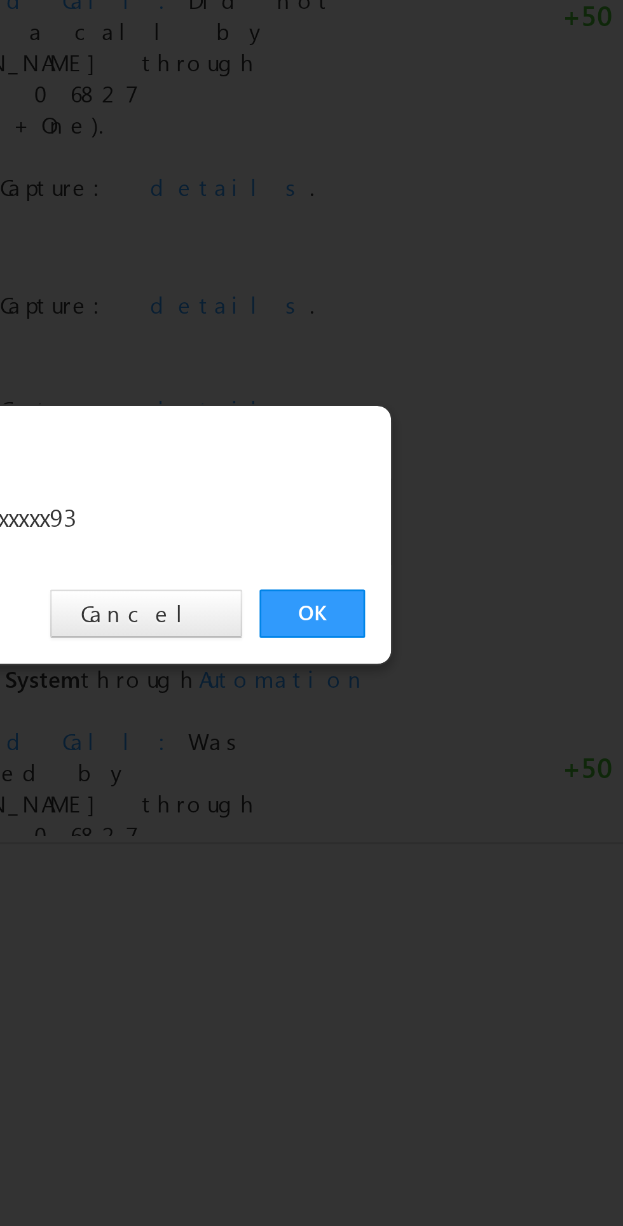
click at [472, 646] on link "OK" at bounding box center [467, 641] width 39 height 18
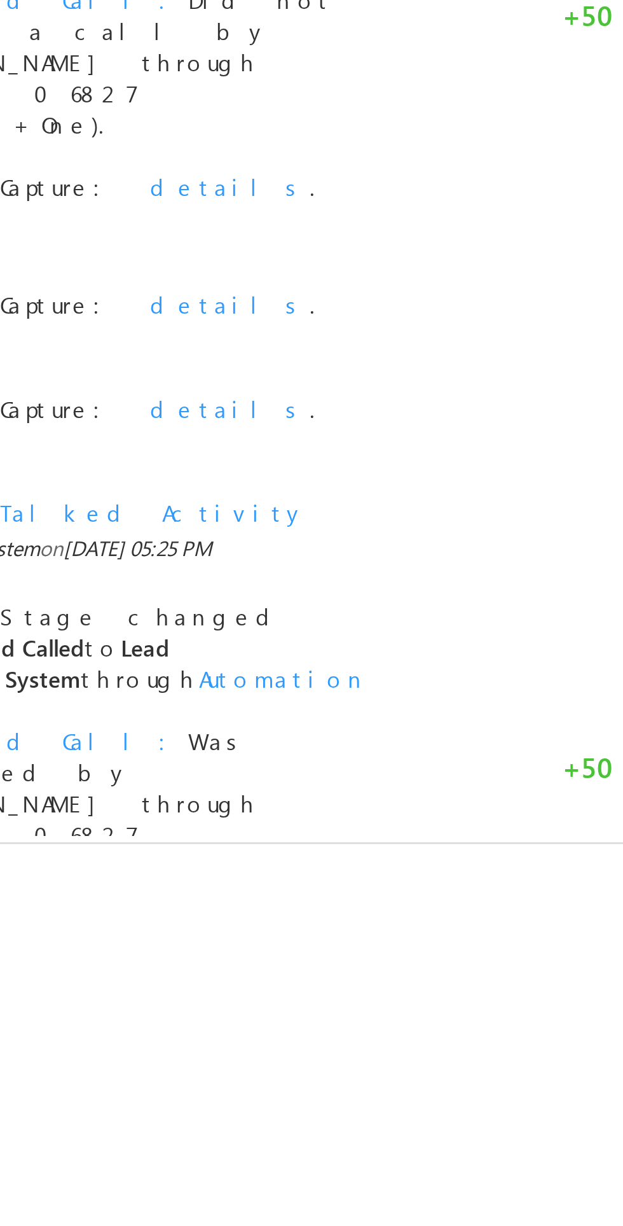
click at [357, 757] on div "rajesh Lead Talked" at bounding box center [312, 590] width 598 height 1004
